Goal: Check status: Check status

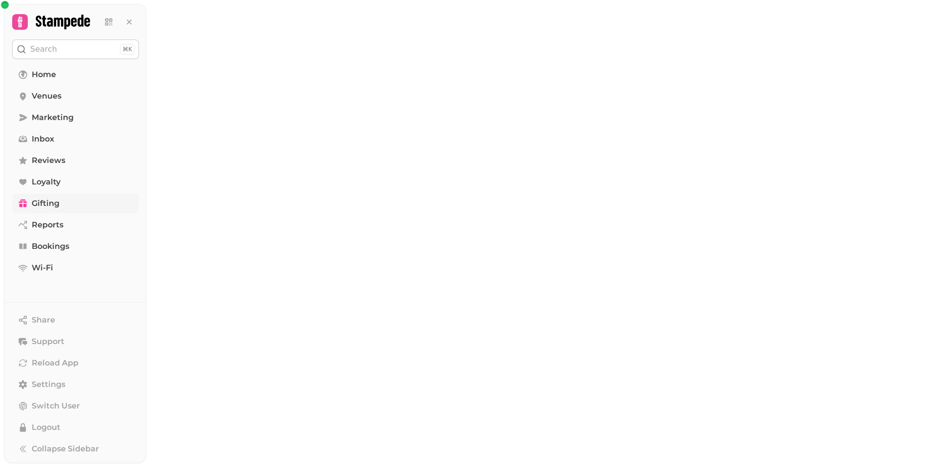
select select "******"
select select "**"
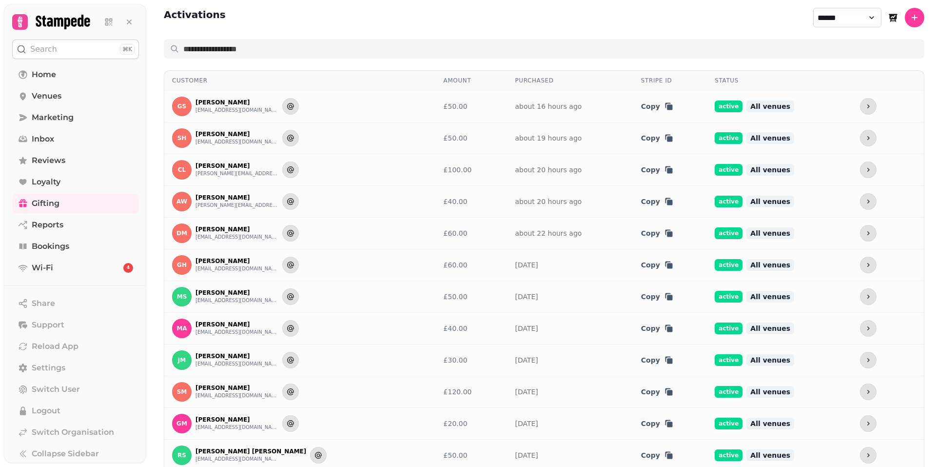
click at [827, 17] on select "**********" at bounding box center [847, 17] width 68 height 19
select select "********"
click at [813, 8] on select "**********" at bounding box center [847, 17] width 68 height 19
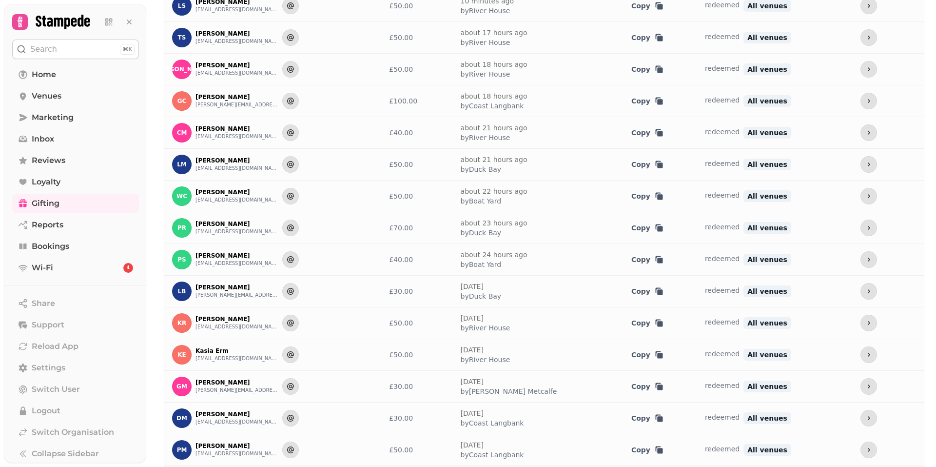
scroll to position [341, 0]
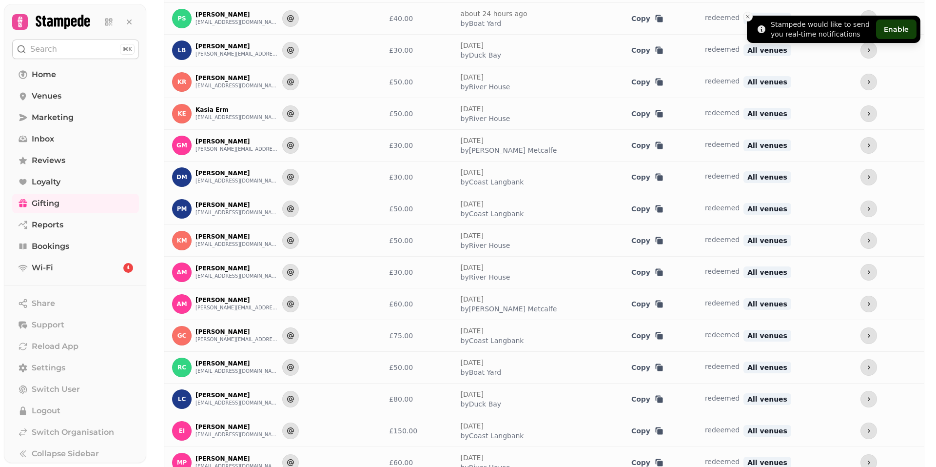
click at [750, 15] on icon "Close toast" at bounding box center [748, 17] width 6 height 6
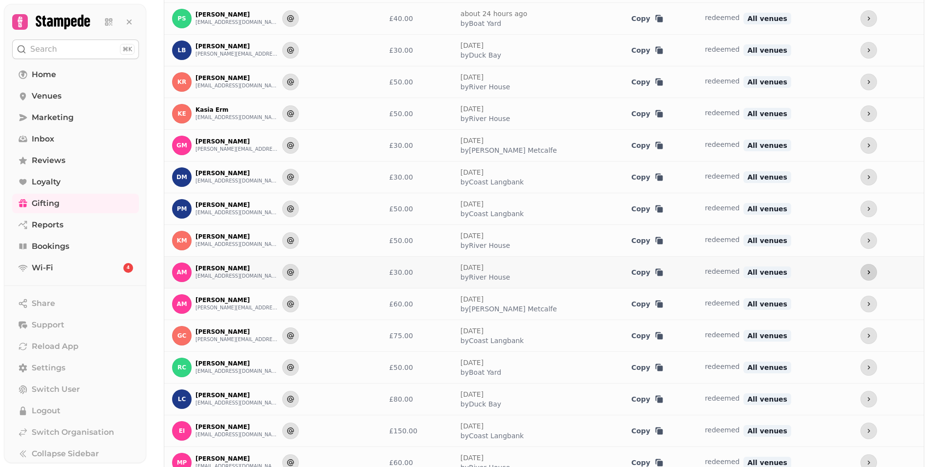
click at [865, 269] on icon "more" at bounding box center [869, 272] width 8 height 8
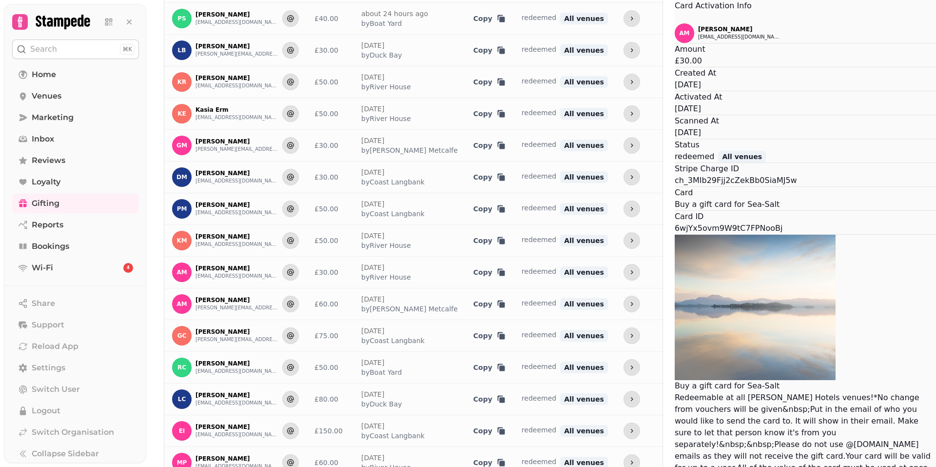
click at [675, 23] on button "Close" at bounding box center [675, 18] width 0 height 12
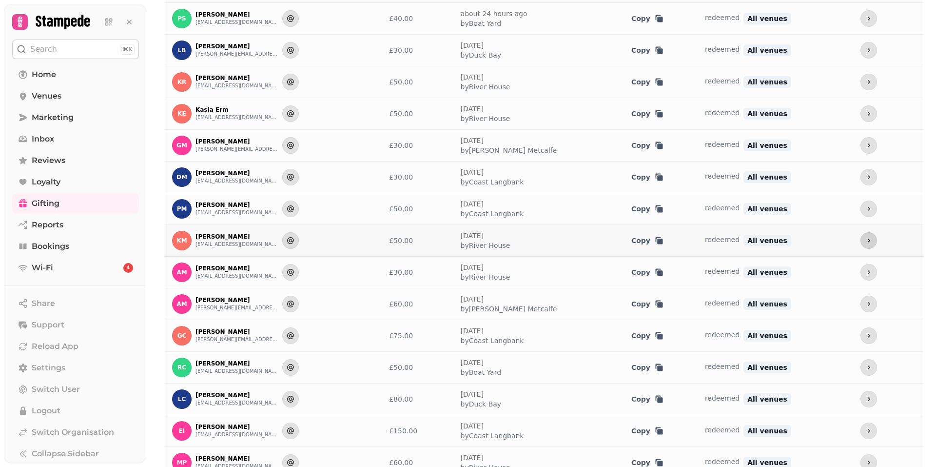
click at [865, 238] on icon "more" at bounding box center [869, 240] width 8 height 8
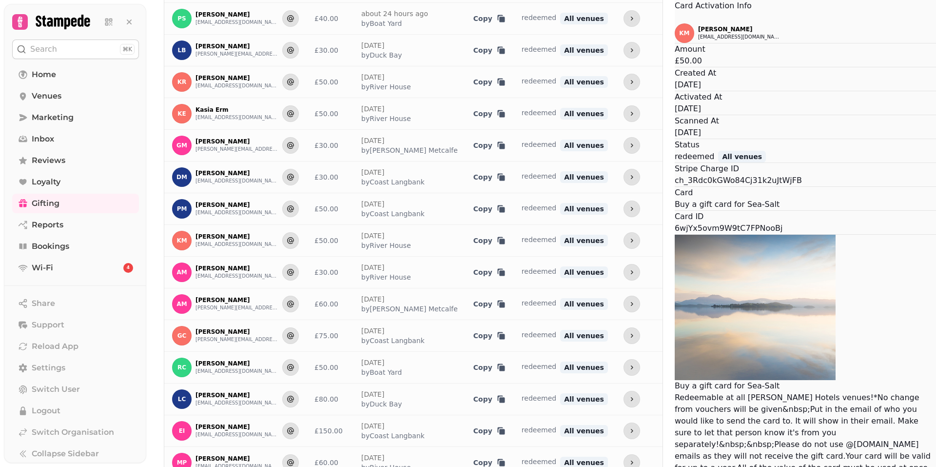
click at [675, 18] on icon "Close" at bounding box center [675, 18] width 0 height 0
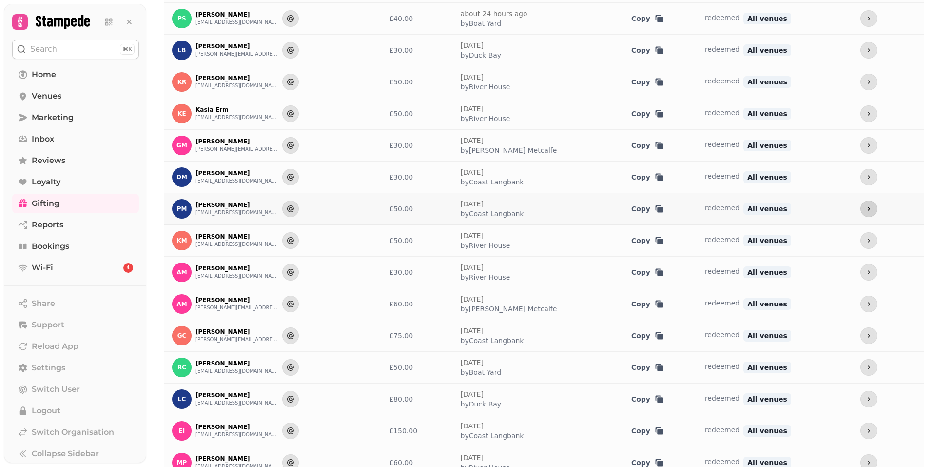
click at [865, 205] on icon "more" at bounding box center [869, 209] width 8 height 8
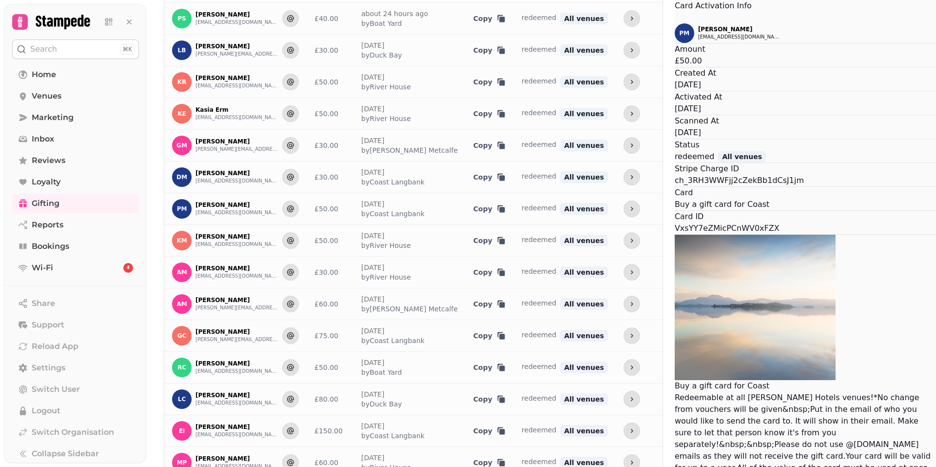
drag, startPoint x: 506, startPoint y: 148, endPoint x: 505, endPoint y: 128, distance: 20.0
click at [675, 91] on div "Created At [DATE]" at bounding box center [805, 78] width 261 height 23
click at [675, 18] on icon "Close" at bounding box center [675, 18] width 0 height 0
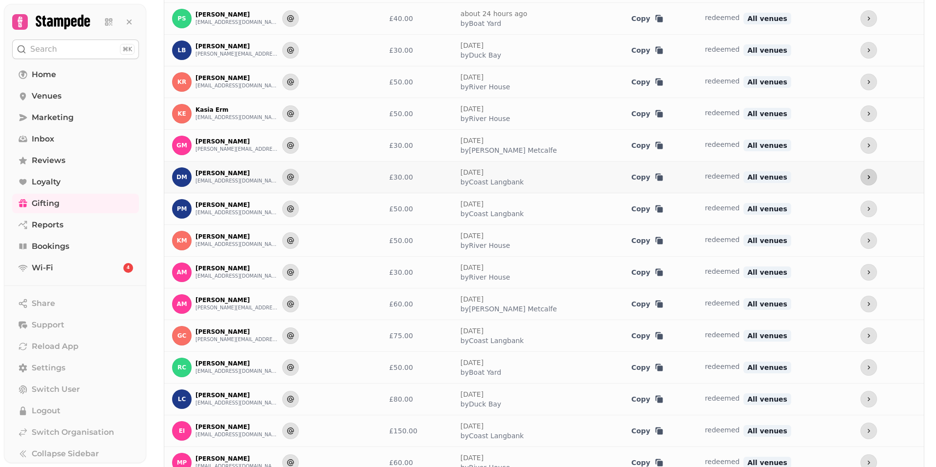
click at [865, 175] on icon "more" at bounding box center [869, 177] width 8 height 8
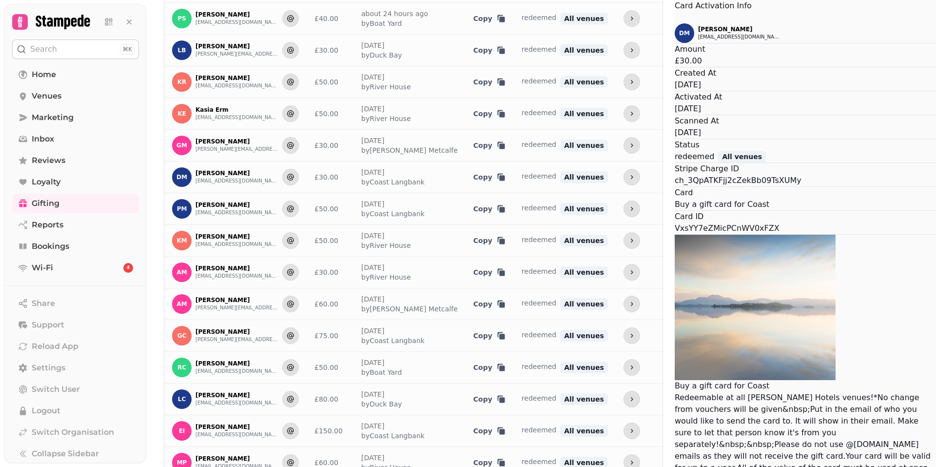
drag, startPoint x: 535, startPoint y: 145, endPoint x: 516, endPoint y: 163, distance: 26.2
click at [675, 163] on div "[PERSON_NAME] [EMAIL_ADDRESS][DOMAIN_NAME] Amount £30.00 Created At [DATE] Acti…" at bounding box center [805, 254] width 261 height 462
drag, startPoint x: 515, startPoint y: 161, endPoint x: 501, endPoint y: 143, distance: 23.3
click at [675, 115] on div "Activated At [DATE]" at bounding box center [805, 102] width 261 height 23
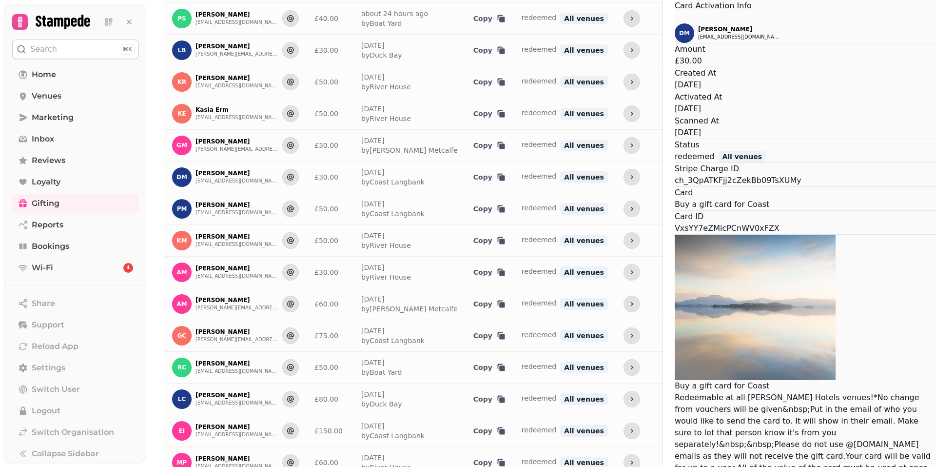
drag, startPoint x: 508, startPoint y: 139, endPoint x: 499, endPoint y: 150, distance: 14.5
click at [675, 115] on div "Activated At [DATE]" at bounding box center [805, 102] width 261 height 23
click at [675, 18] on icon "Close" at bounding box center [675, 18] width 0 height 0
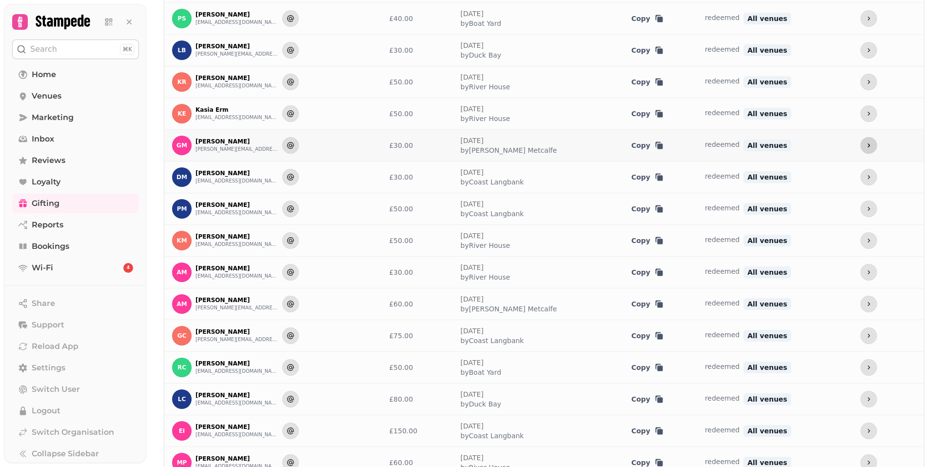
click at [865, 146] on icon "more" at bounding box center [869, 145] width 8 height 8
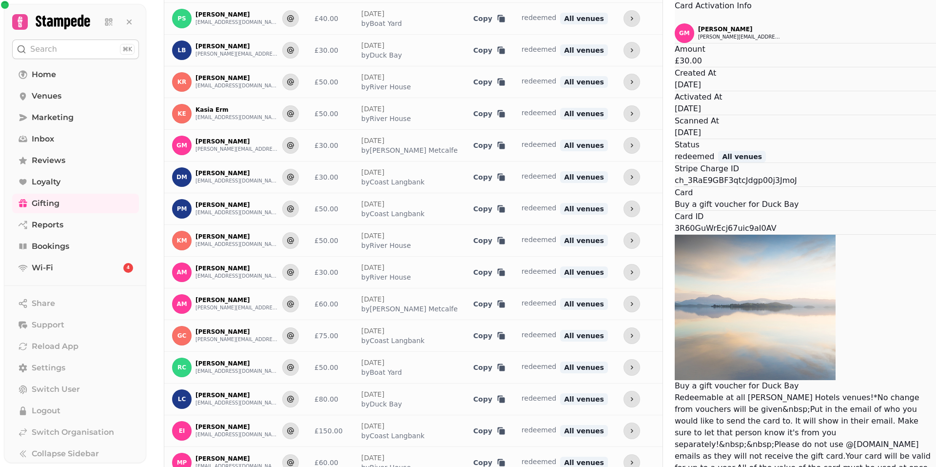
click at [675, 23] on button "Close" at bounding box center [675, 18] width 0 height 12
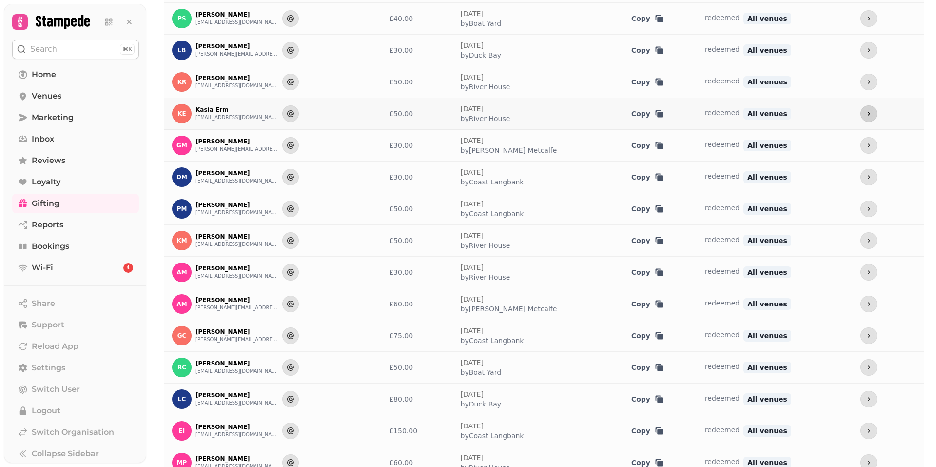
click at [865, 112] on icon "more" at bounding box center [869, 114] width 8 height 8
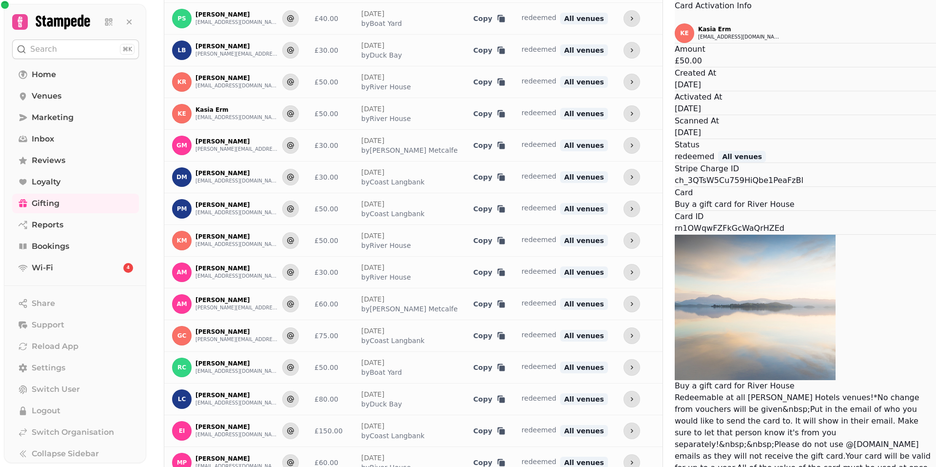
click at [675, 18] on icon "Close" at bounding box center [675, 18] width 0 height 0
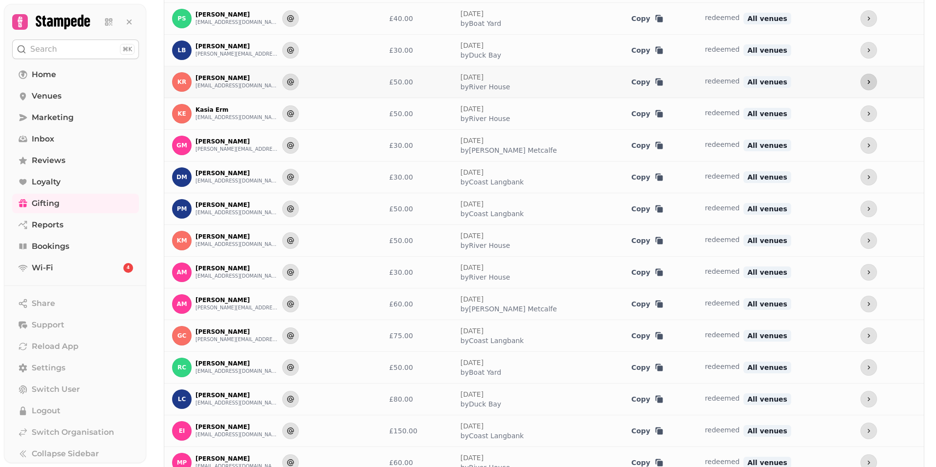
click at [860, 80] on button "more" at bounding box center [868, 82] width 17 height 17
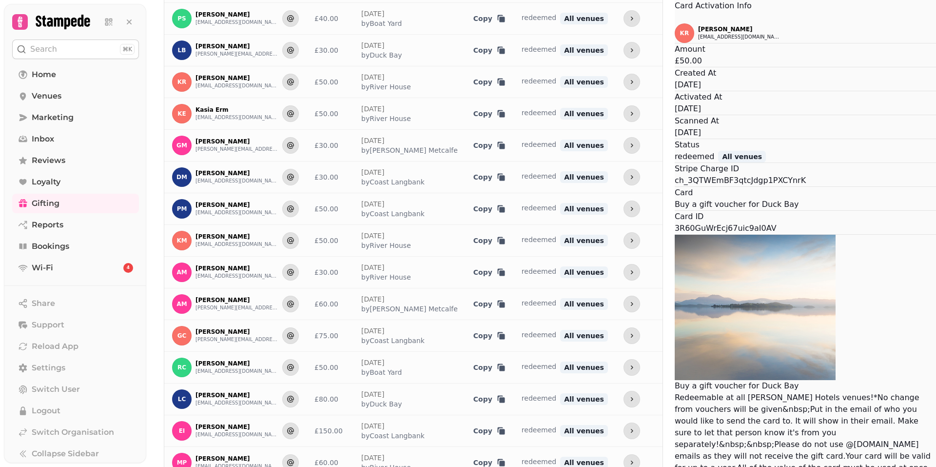
drag, startPoint x: 538, startPoint y: 121, endPoint x: 509, endPoint y: 135, distance: 32.3
click at [675, 135] on div "KR [PERSON_NAME] [EMAIL_ADDRESS][DOMAIN_NAME] Amount £50.00 Created At [DATE] A…" at bounding box center [805, 254] width 261 height 462
drag, startPoint x: 511, startPoint y: 137, endPoint x: 497, endPoint y: 146, distance: 16.2
click at [675, 115] on div "Activated At [DATE]" at bounding box center [805, 102] width 261 height 23
click at [675, 29] on icon "Close" at bounding box center [681, 24] width 12 height 12
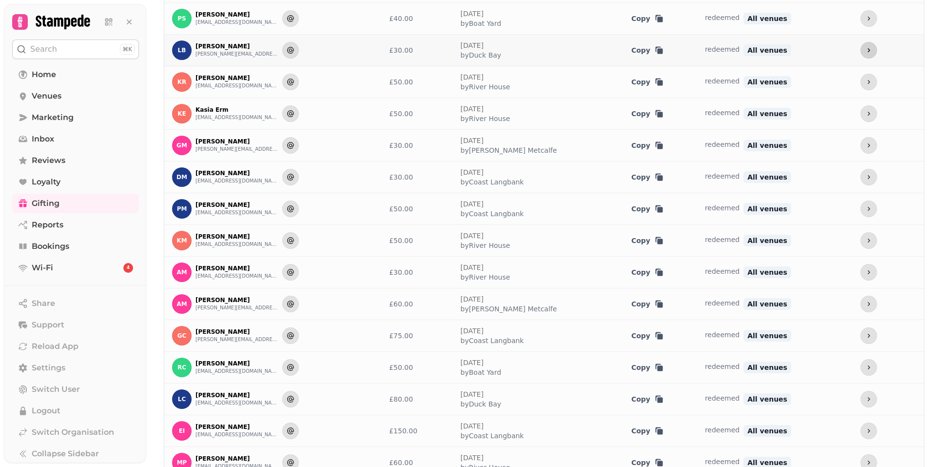
click at [860, 51] on button "more" at bounding box center [868, 50] width 17 height 17
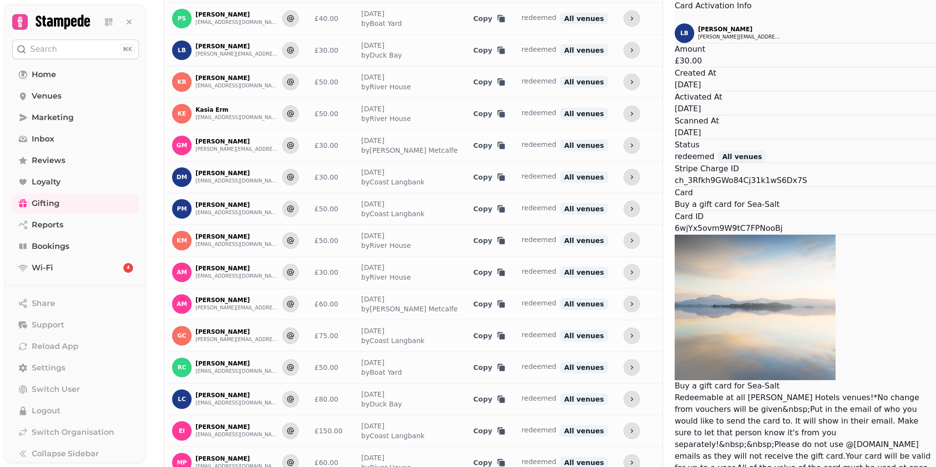
click at [675, 18] on icon "Close" at bounding box center [675, 18] width 0 height 0
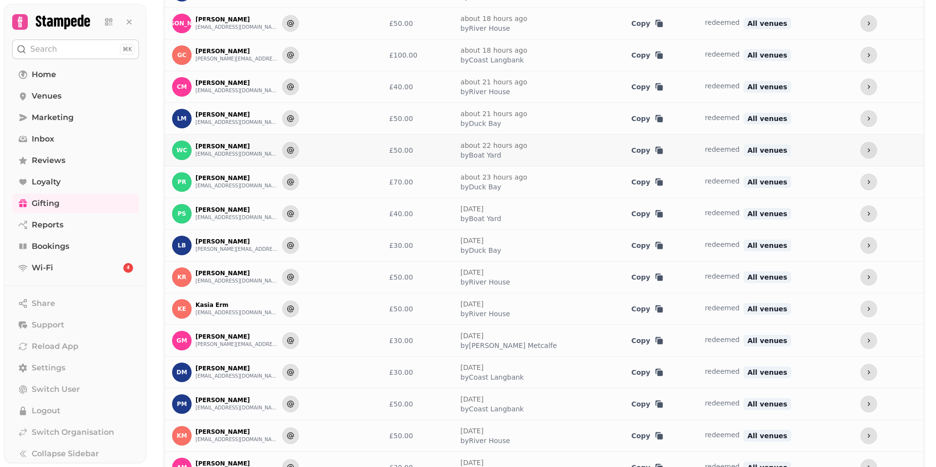
scroll to position [0, 0]
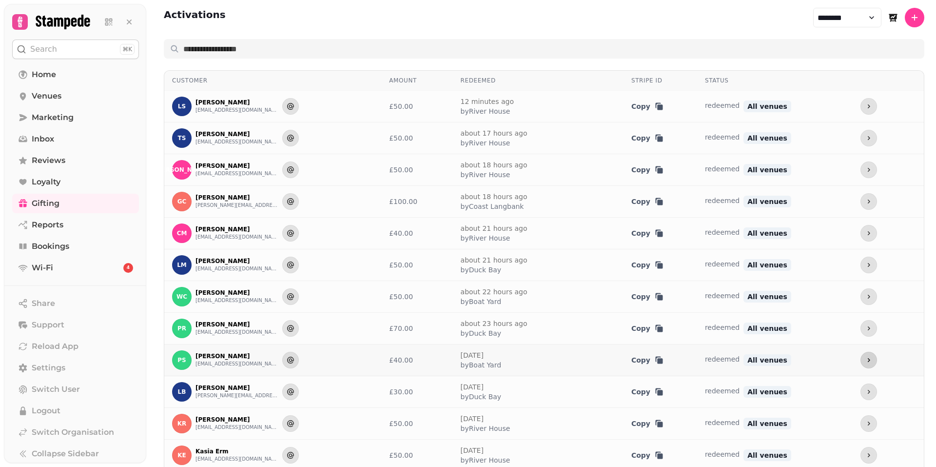
click at [865, 361] on icon "more" at bounding box center [869, 360] width 8 height 8
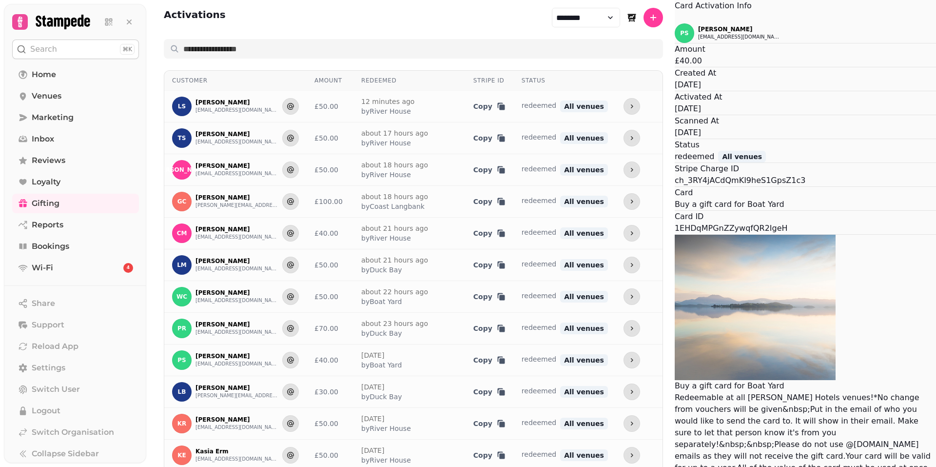
drag, startPoint x: 539, startPoint y: 200, endPoint x: 484, endPoint y: 178, distance: 59.3
click at [675, 178] on div "PS [PERSON_NAME] [EMAIL_ADDRESS][DOMAIN_NAME] Amount £40.00 Created At [DATE] A…" at bounding box center [805, 254] width 261 height 462
click at [675, 18] on icon "Close" at bounding box center [675, 18] width 0 height 0
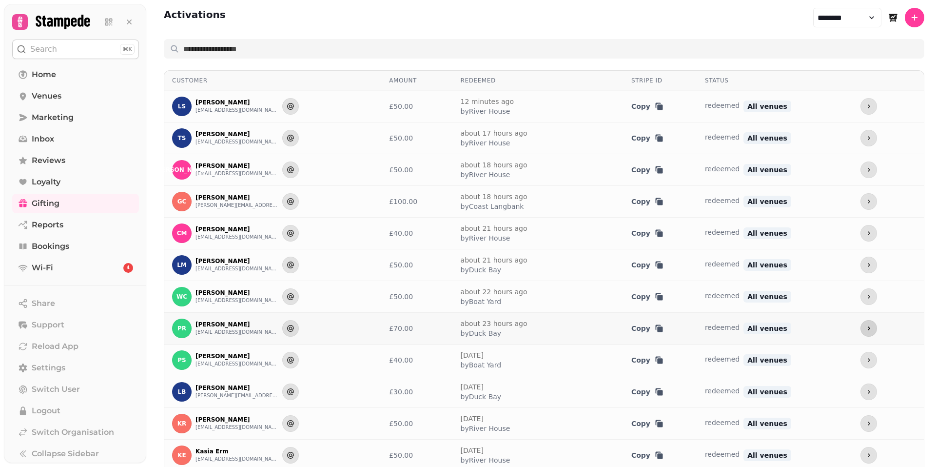
click at [865, 331] on icon "more" at bounding box center [869, 328] width 8 height 8
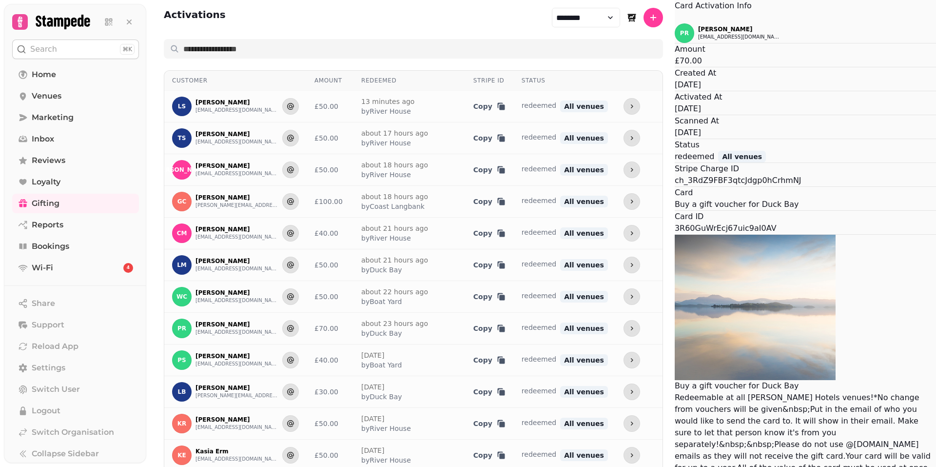
click at [675, 18] on icon "Close" at bounding box center [675, 18] width 0 height 0
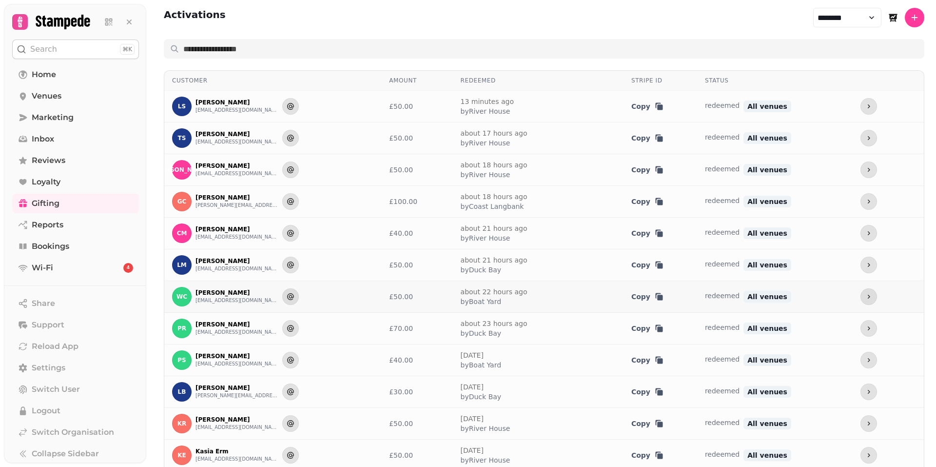
click at [862, 298] on div at bounding box center [888, 296] width 56 height 17
click at [865, 298] on icon "more" at bounding box center [869, 296] width 8 height 8
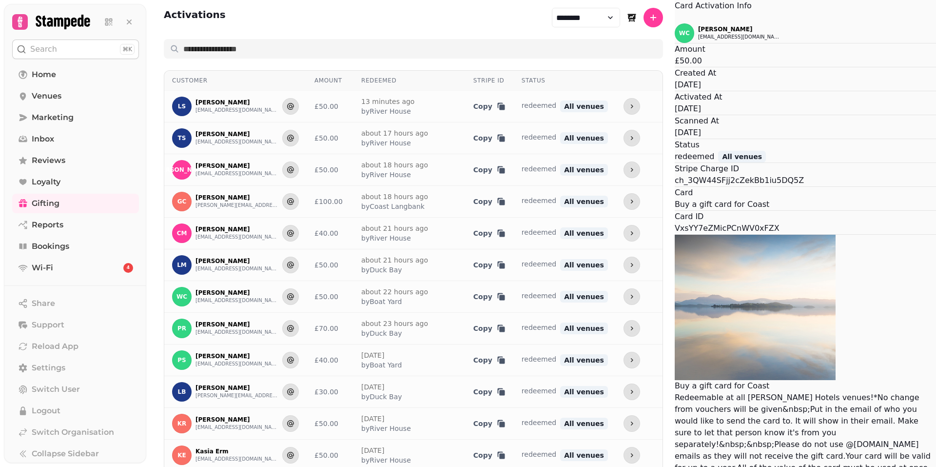
click at [675, 29] on icon "Close" at bounding box center [681, 24] width 12 height 12
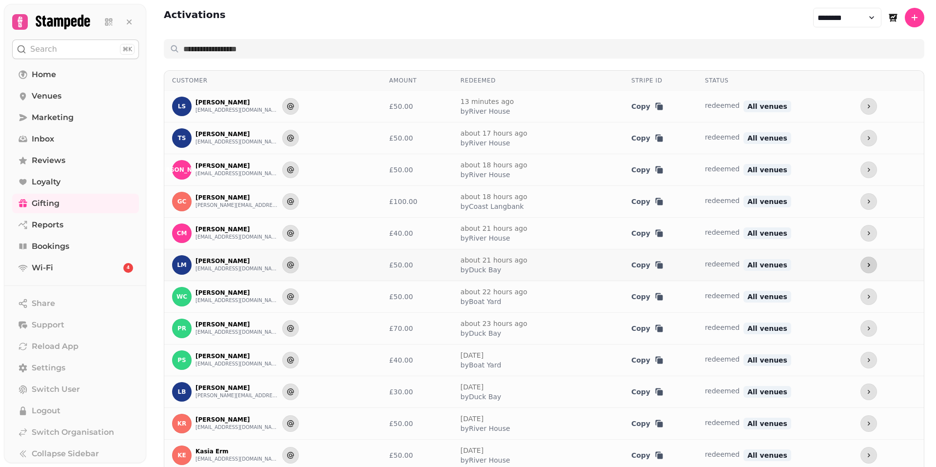
click at [860, 260] on button "more" at bounding box center [868, 264] width 17 height 17
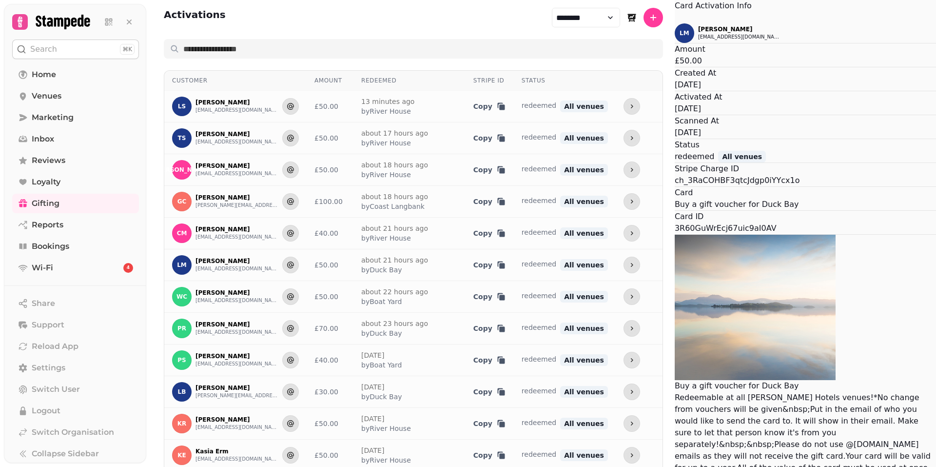
click at [675, 23] on button "Close" at bounding box center [675, 18] width 0 height 12
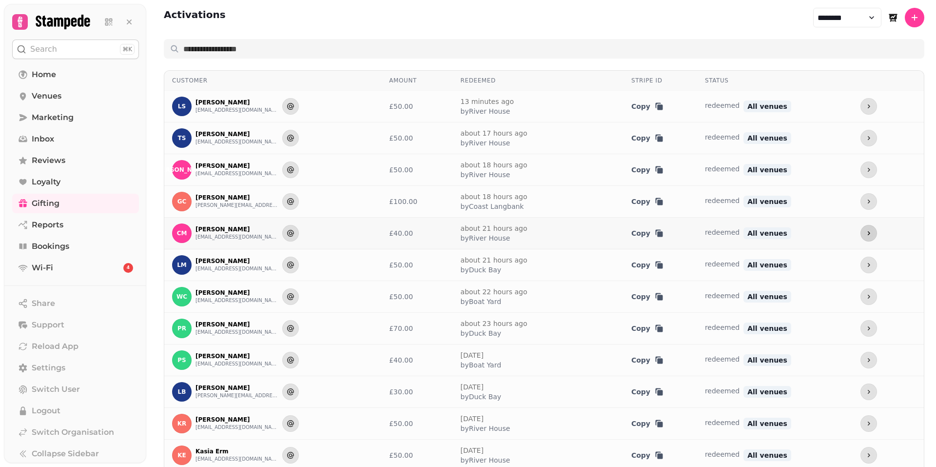
click at [865, 233] on icon "more" at bounding box center [869, 233] width 8 height 8
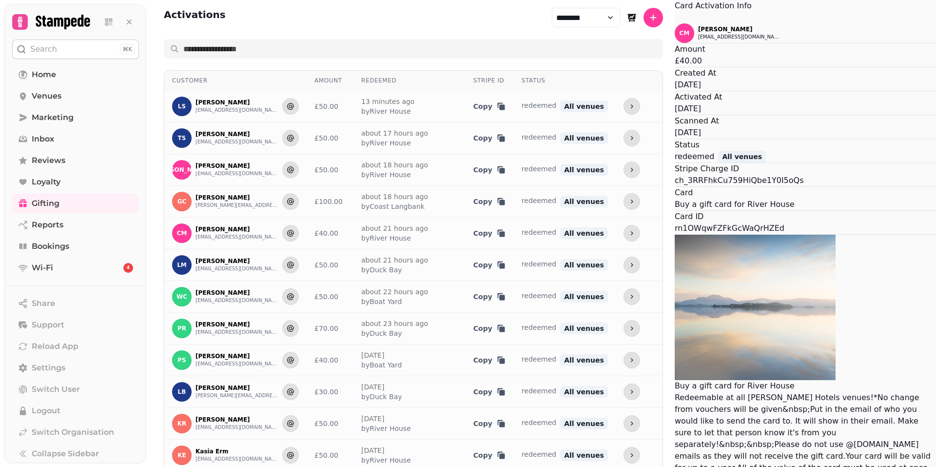
click at [675, 18] on icon "Close" at bounding box center [675, 18] width 0 height 0
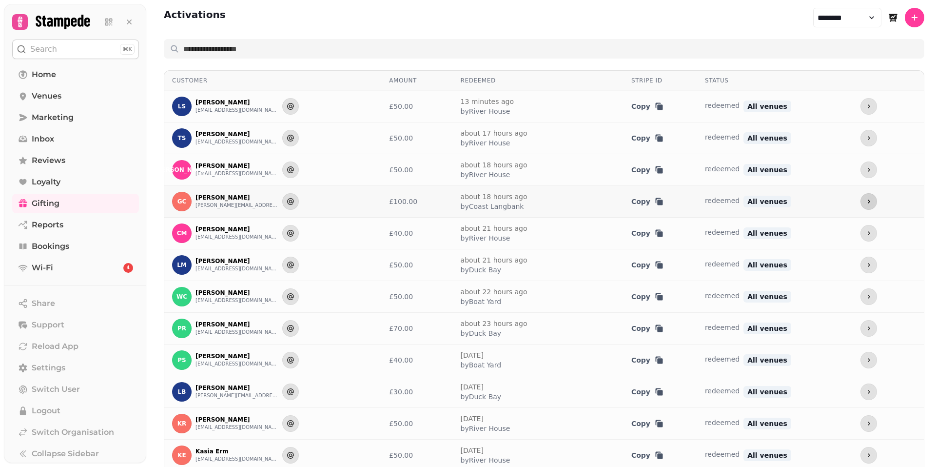
click at [860, 206] on button "more" at bounding box center [868, 201] width 17 height 17
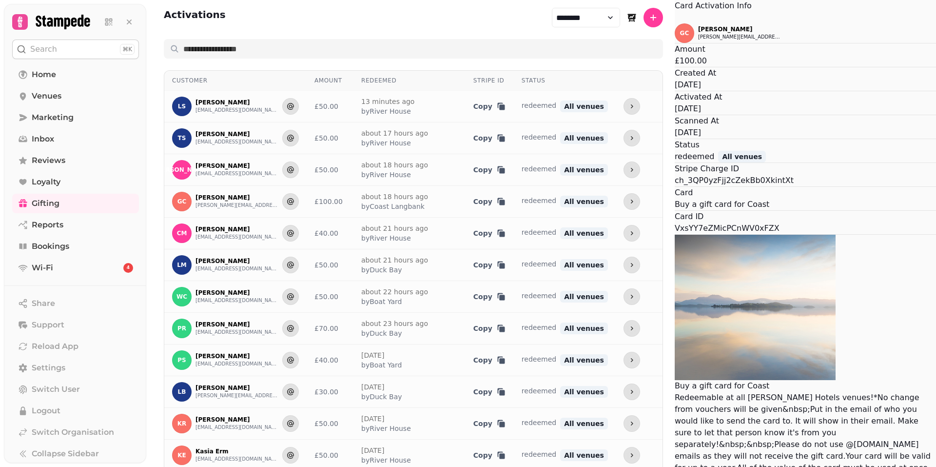
click at [675, 18] on icon "Close" at bounding box center [675, 18] width 0 height 0
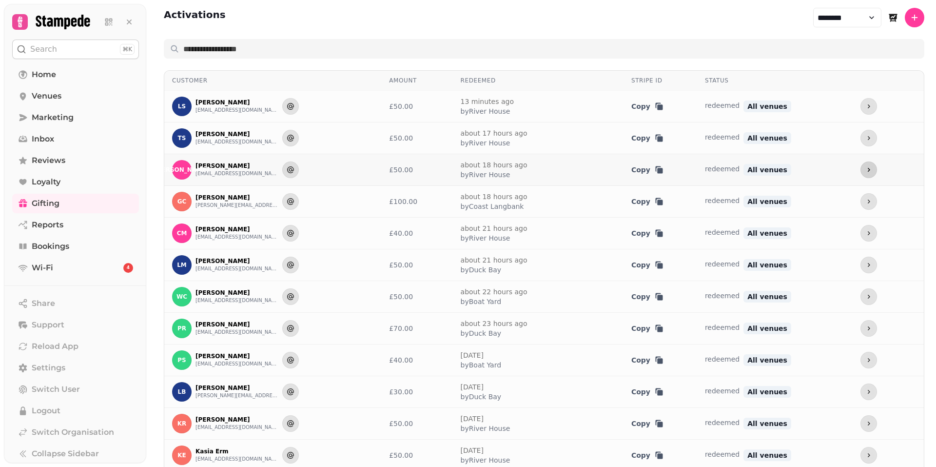
click at [865, 169] on icon "more" at bounding box center [869, 170] width 8 height 8
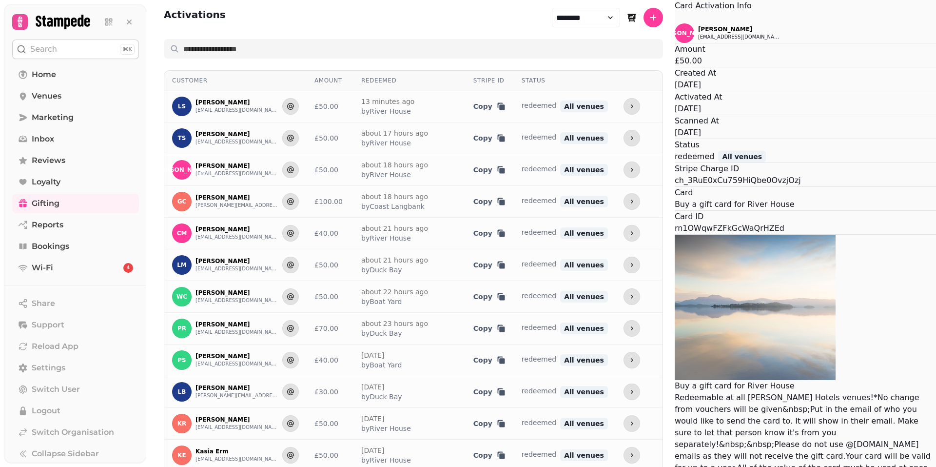
drag, startPoint x: 496, startPoint y: 135, endPoint x: 495, endPoint y: 120, distance: 14.2
click at [675, 91] on div "Created At [DATE]" at bounding box center [805, 78] width 261 height 23
click at [675, 29] on icon "Close" at bounding box center [681, 24] width 12 height 12
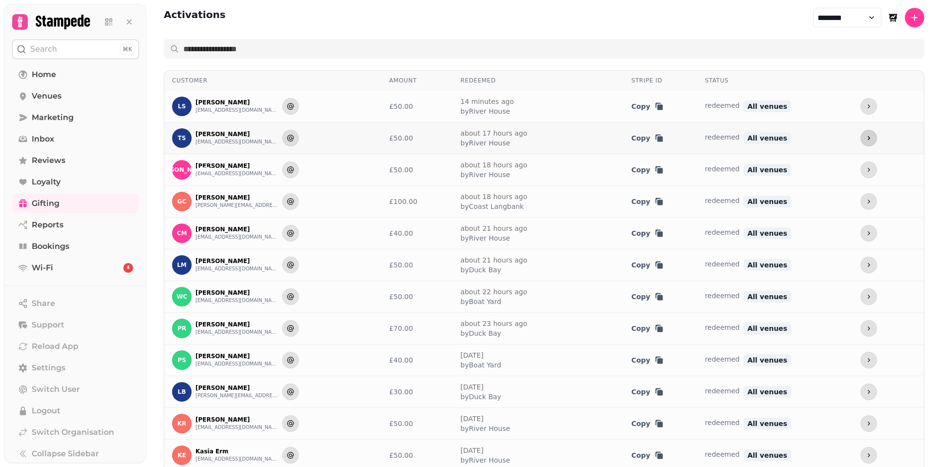
click at [865, 139] on icon "more" at bounding box center [869, 138] width 8 height 8
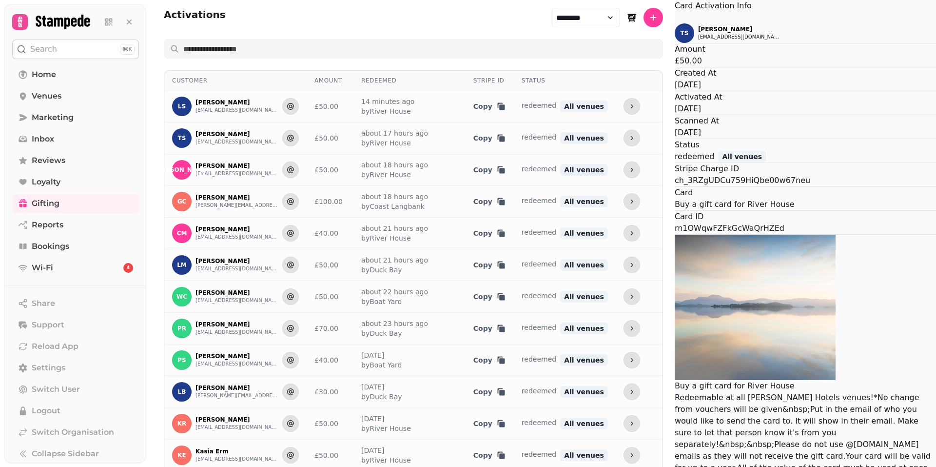
click at [675, 23] on button "Close" at bounding box center [675, 18] width 0 height 12
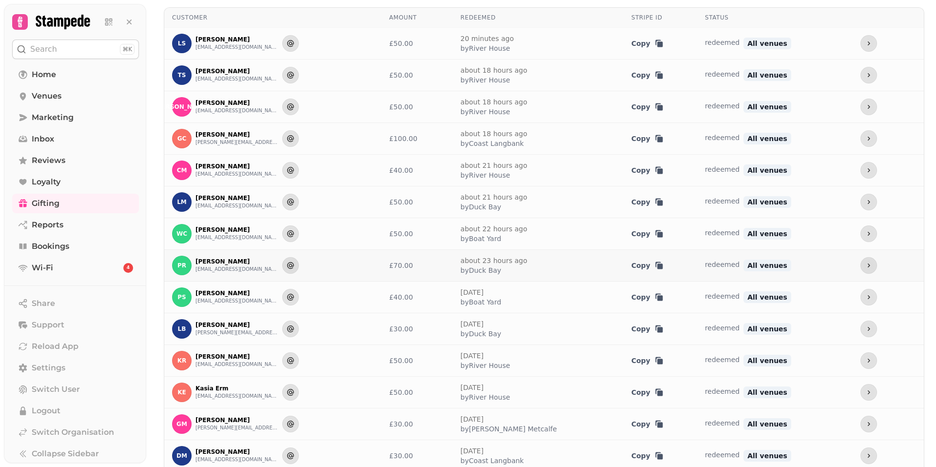
scroll to position [49, 0]
